Goal: Task Accomplishment & Management: Use online tool/utility

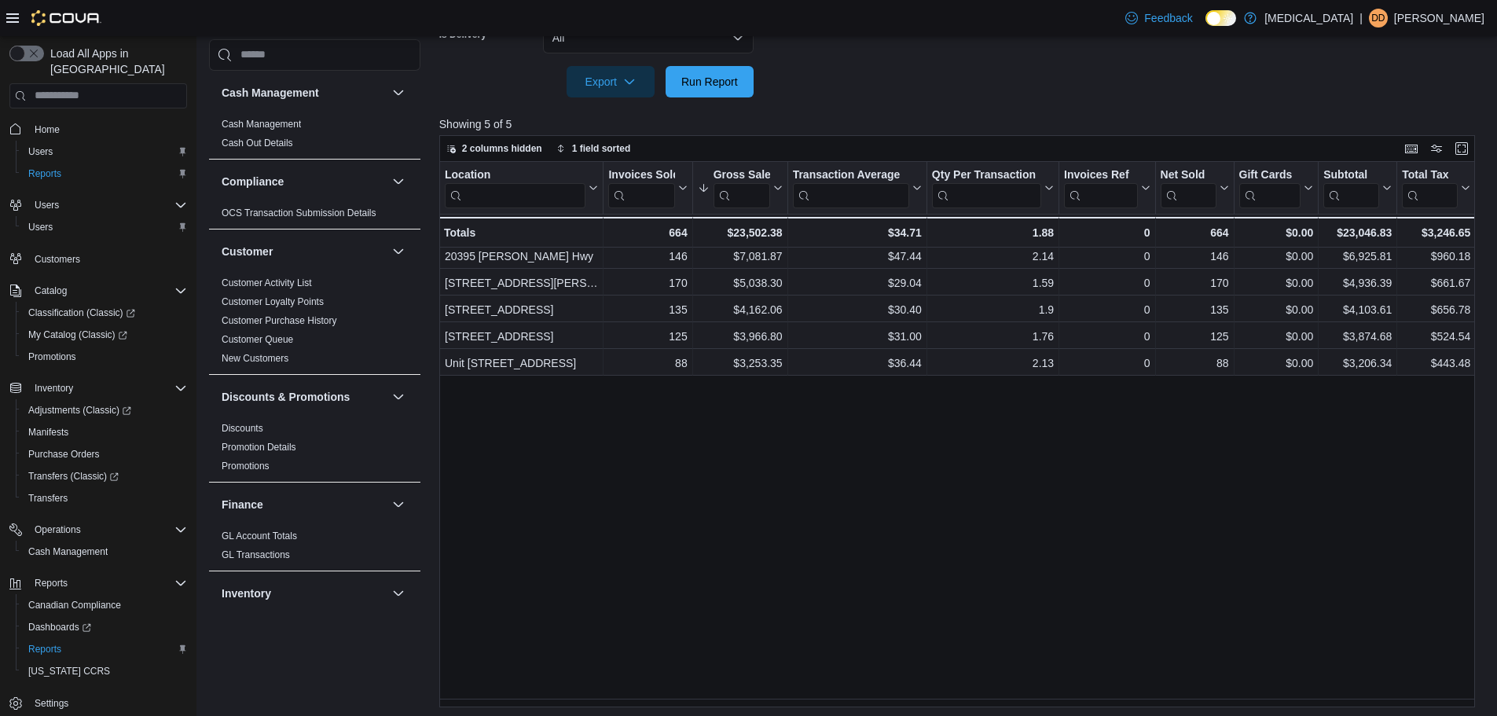
scroll to position [821, 0]
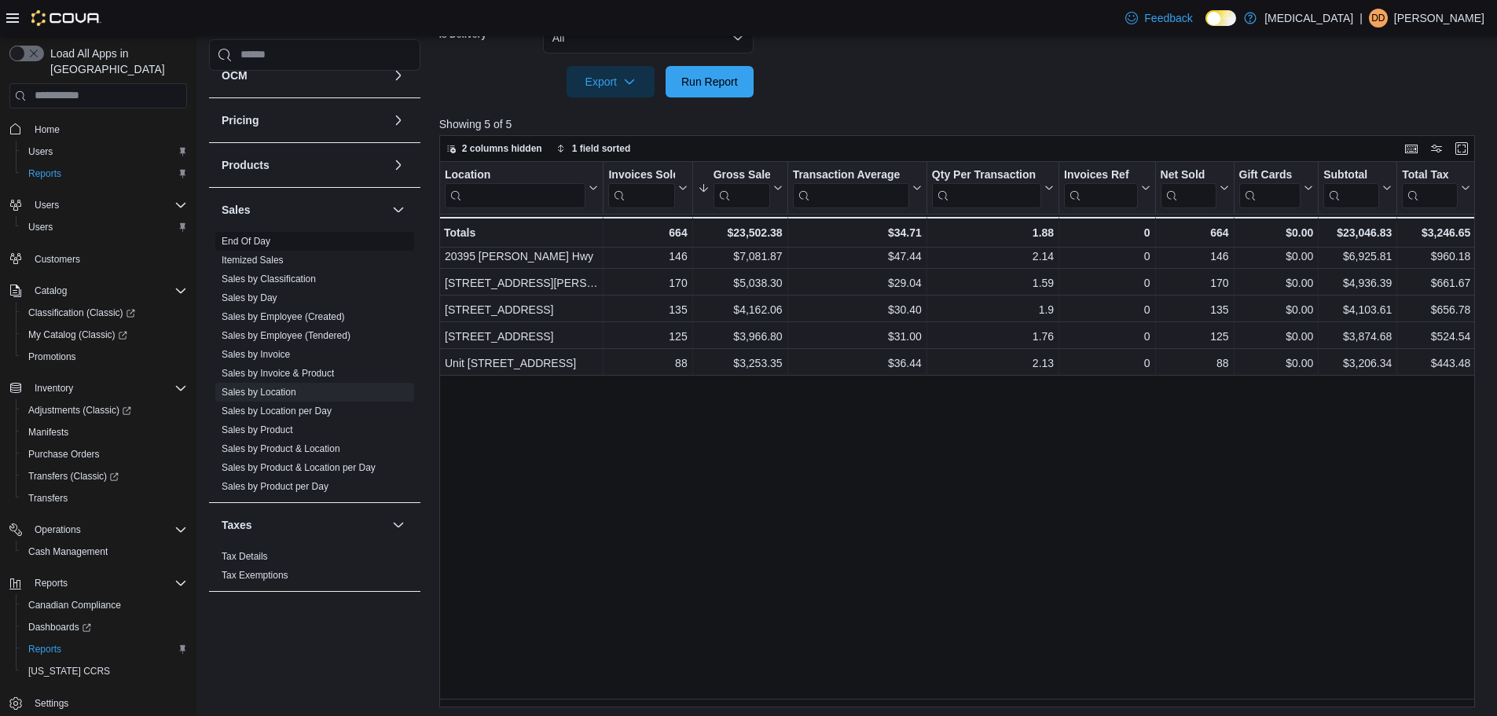
click at [258, 232] on span "End Of Day" at bounding box center [314, 241] width 199 height 19
click at [254, 239] on link "End Of Day" at bounding box center [246, 241] width 49 height 11
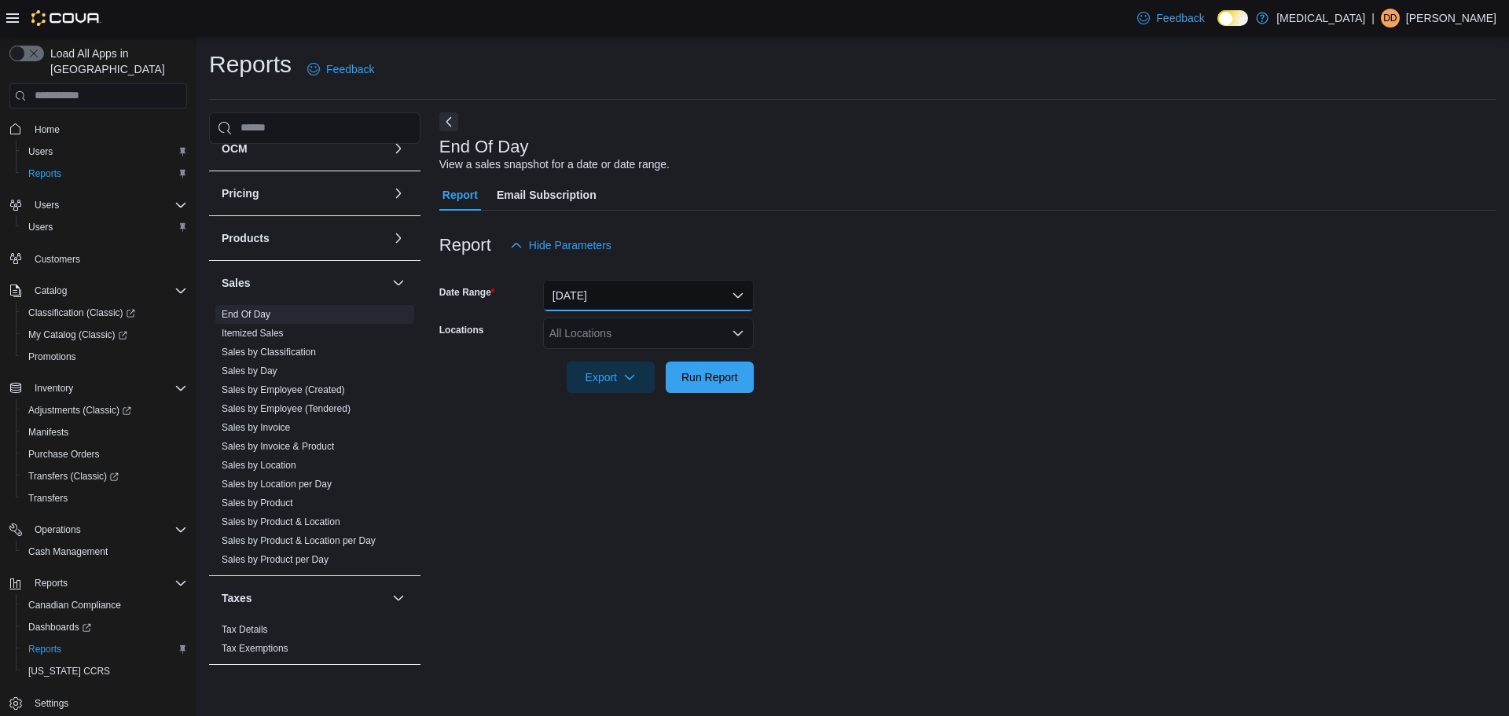
click at [631, 292] on button "[DATE]" at bounding box center [648, 295] width 211 height 31
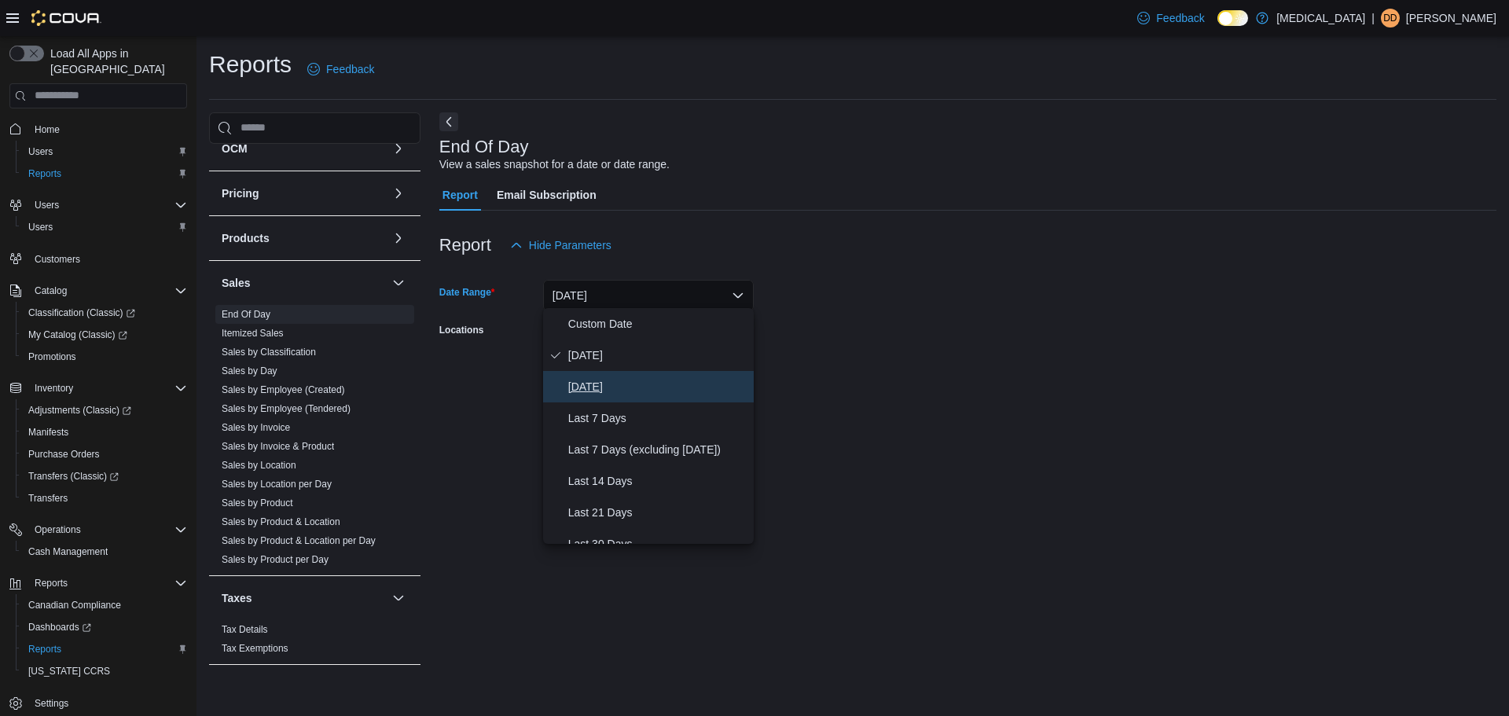
click at [622, 384] on span "[DATE]" at bounding box center [657, 386] width 179 height 19
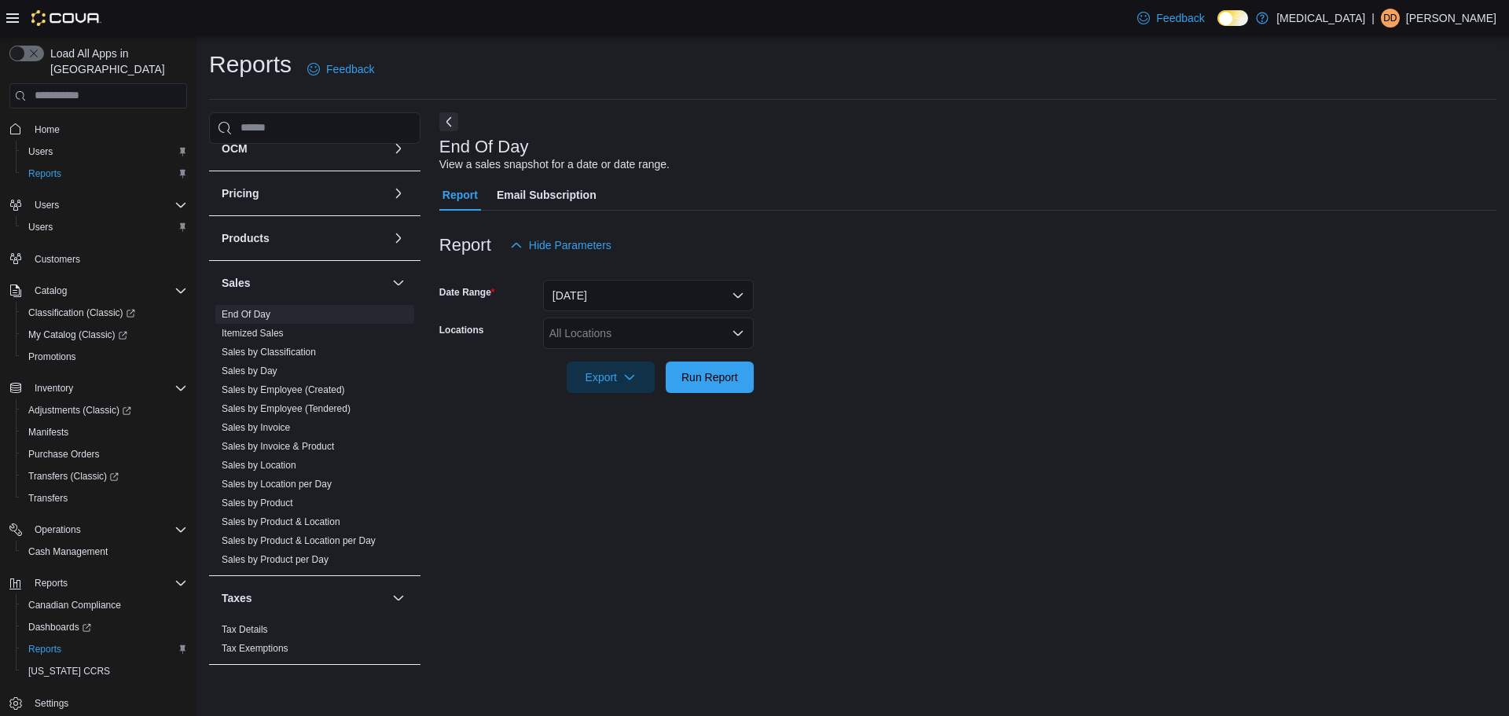
click at [879, 339] on form "Date Range [DATE] Locations All Locations Export Run Report" at bounding box center [967, 327] width 1057 height 132
click at [696, 331] on div "All Locations" at bounding box center [648, 332] width 211 height 31
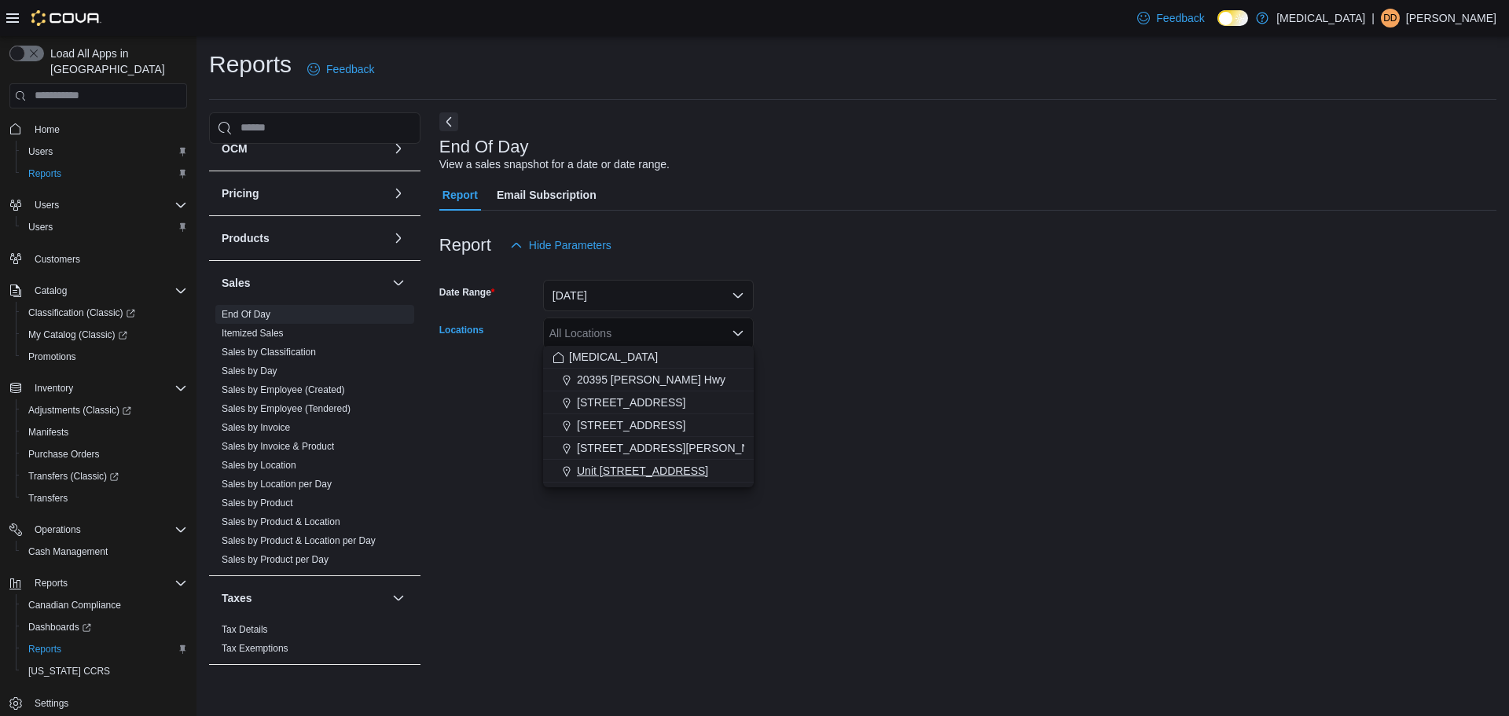
click at [648, 473] on span "Unit [STREET_ADDRESS]" at bounding box center [642, 471] width 131 height 16
click at [914, 399] on div at bounding box center [967, 402] width 1057 height 19
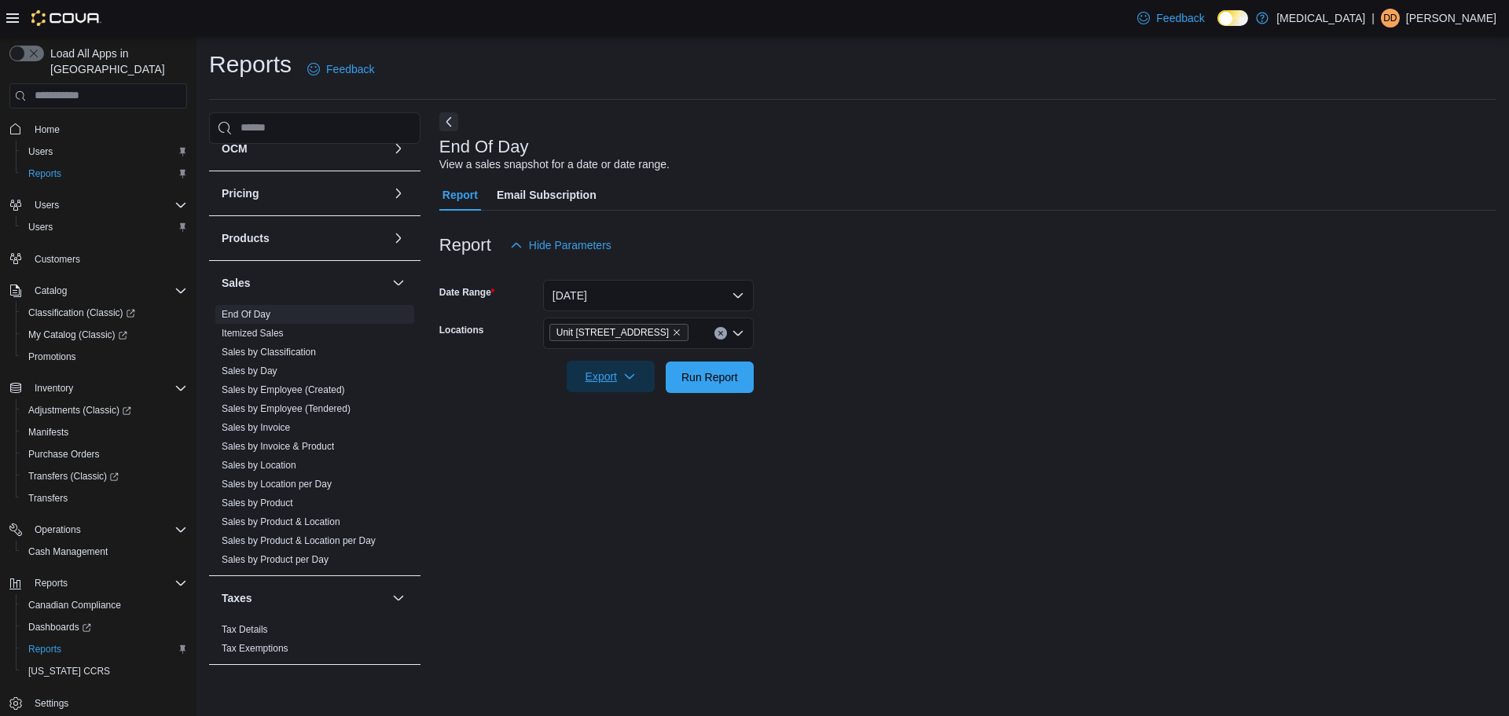
click at [616, 377] on span "Export" at bounding box center [610, 376] width 69 height 31
click at [624, 424] on button "Export to Pdf" at bounding box center [615, 436] width 90 height 31
